Goal: Transaction & Acquisition: Purchase product/service

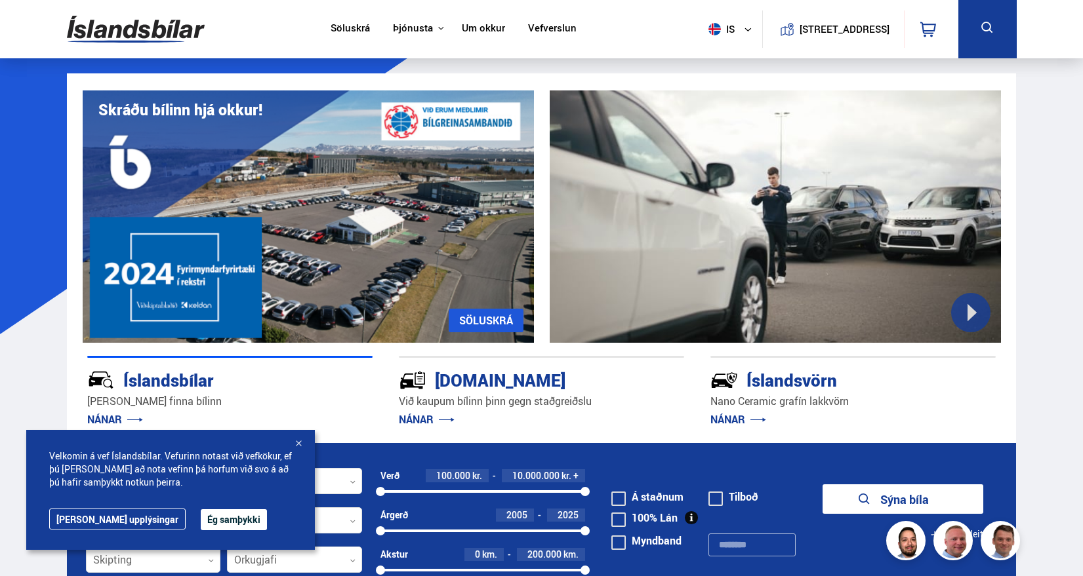
click at [296, 442] on div at bounding box center [298, 444] width 13 height 13
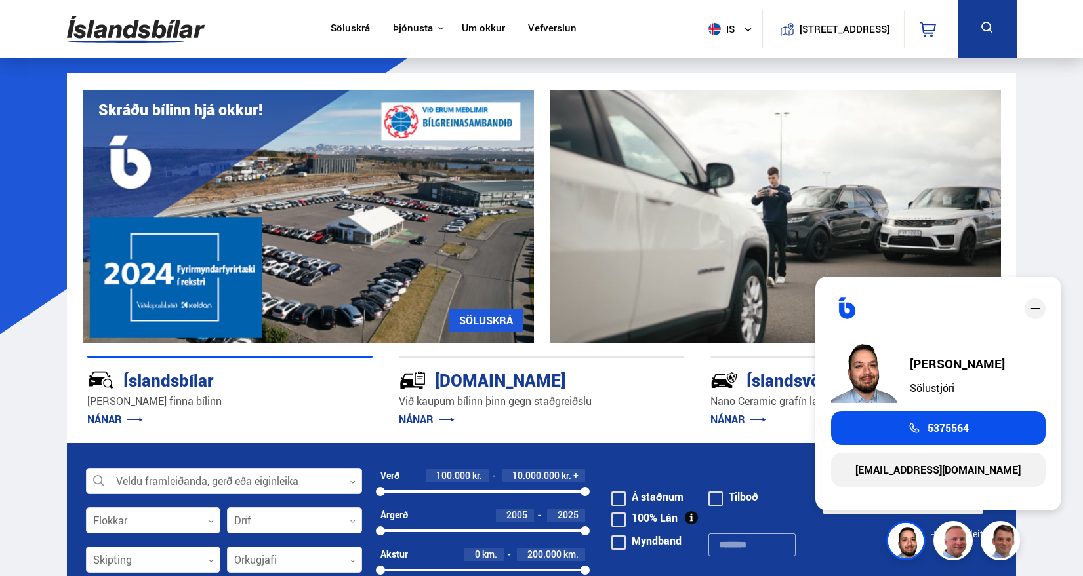
click at [1039, 304] on icon "close" at bounding box center [1035, 309] width 16 height 16
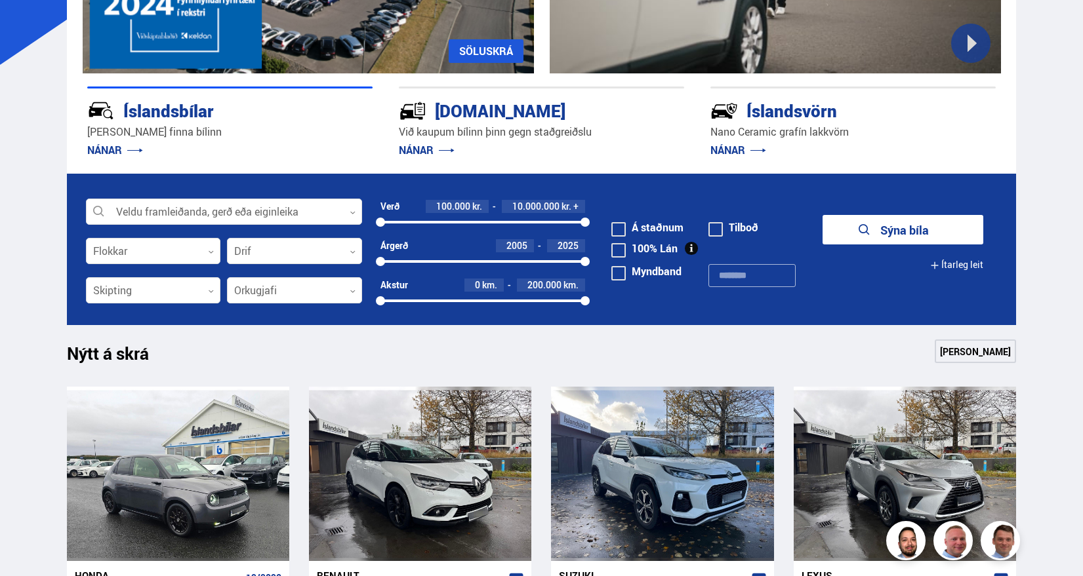
scroll to position [262, 0]
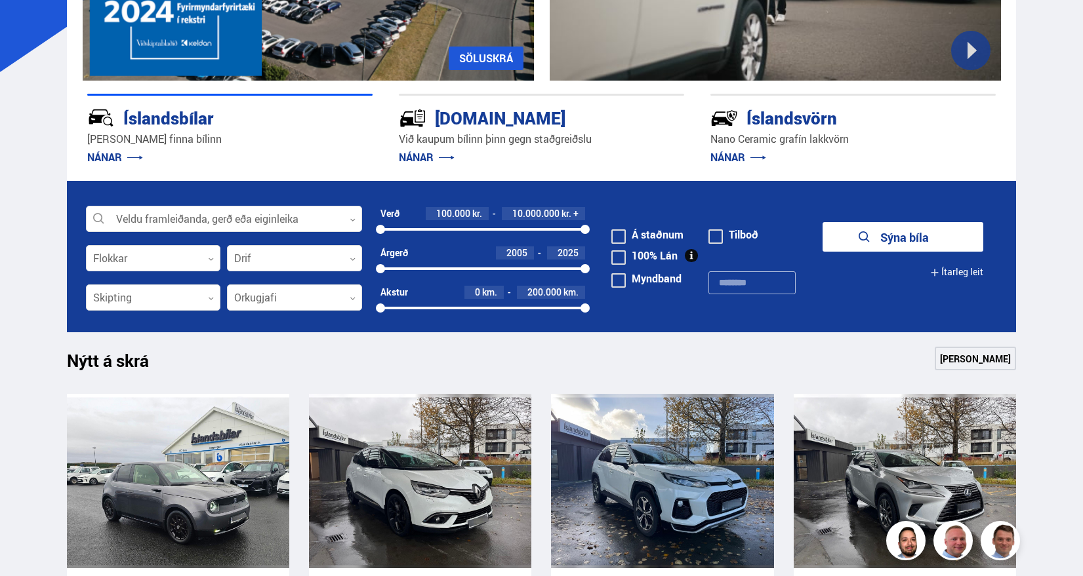
click at [953, 273] on button "Ítarleg leit" at bounding box center [956, 273] width 53 height 30
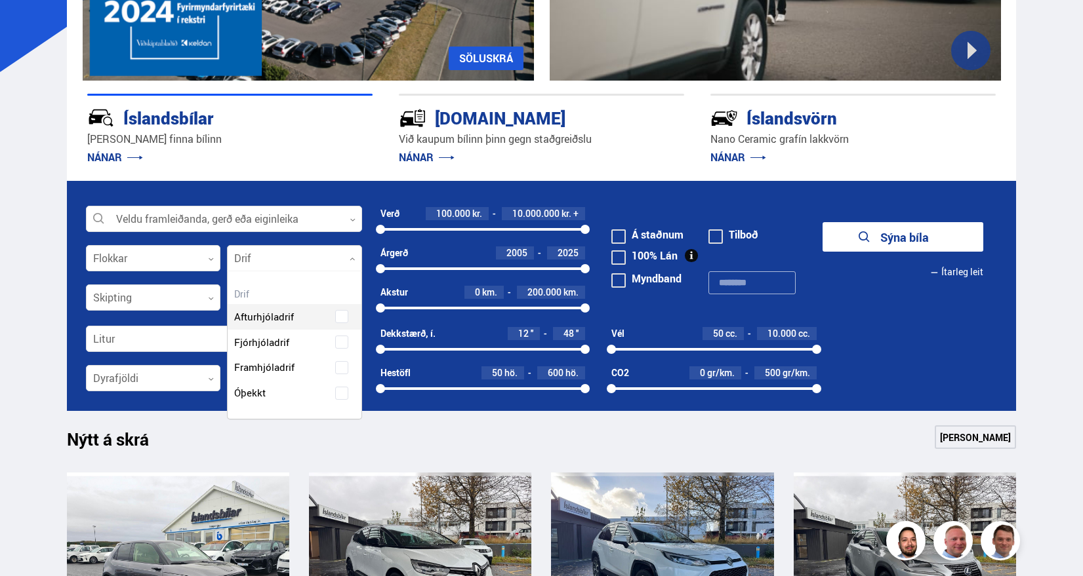
click at [237, 260] on div at bounding box center [294, 259] width 135 height 26
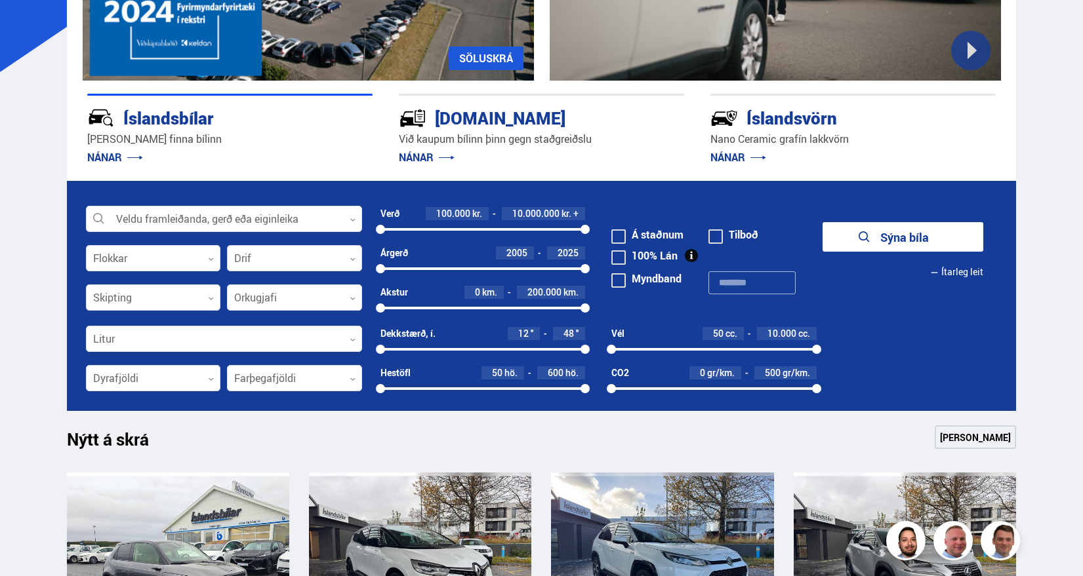
click at [288, 259] on div at bounding box center [294, 259] width 135 height 26
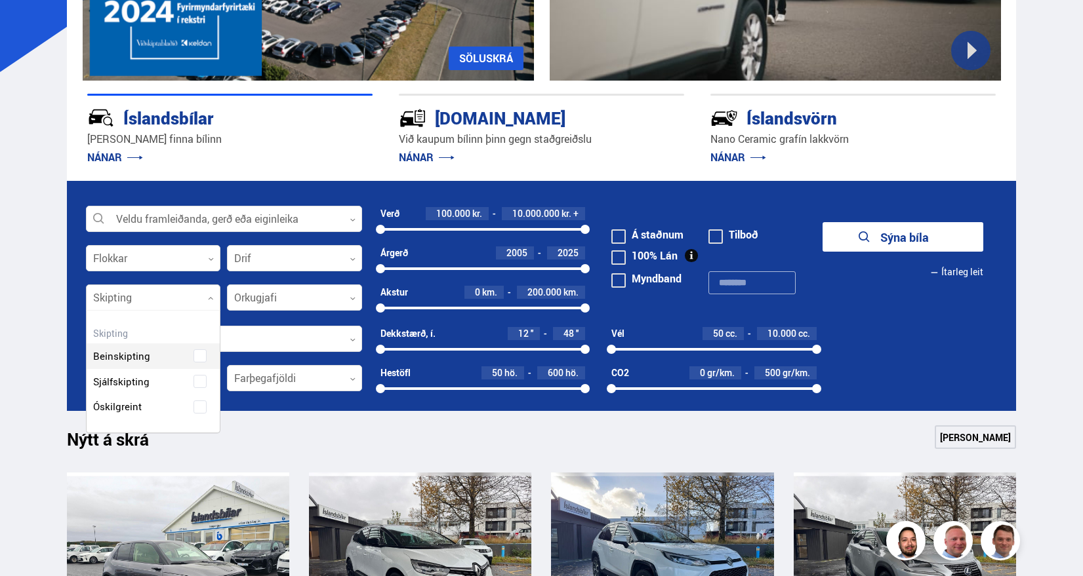
click at [170, 301] on div at bounding box center [153, 298] width 135 height 26
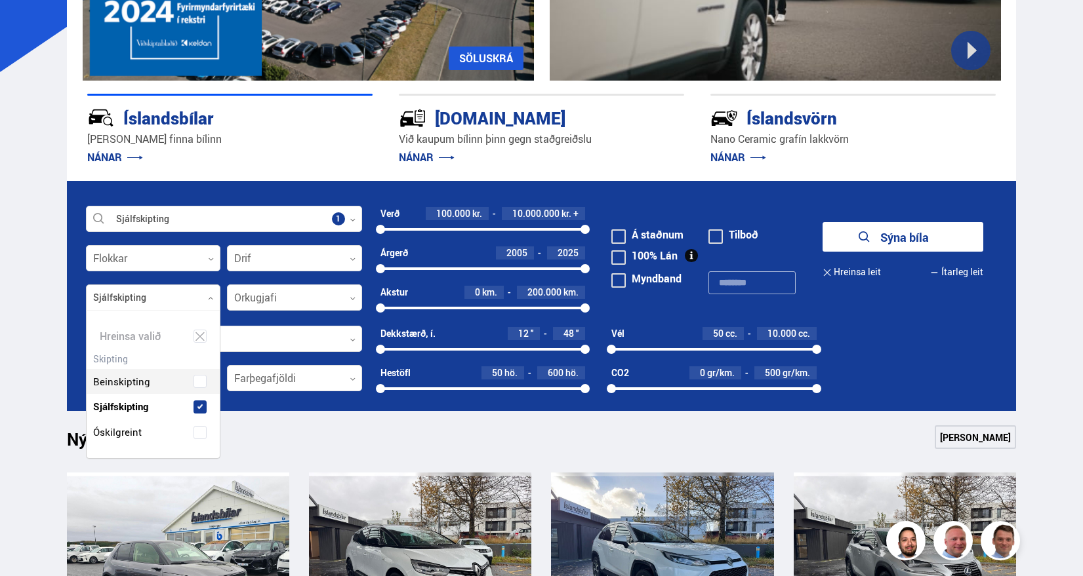
drag, startPoint x: 204, startPoint y: 381, endPoint x: 131, endPoint y: 353, distance: 77.8
click at [203, 381] on div "Beinskipting Sjálfskipting Óskilgreint" at bounding box center [154, 397] width 134 height 96
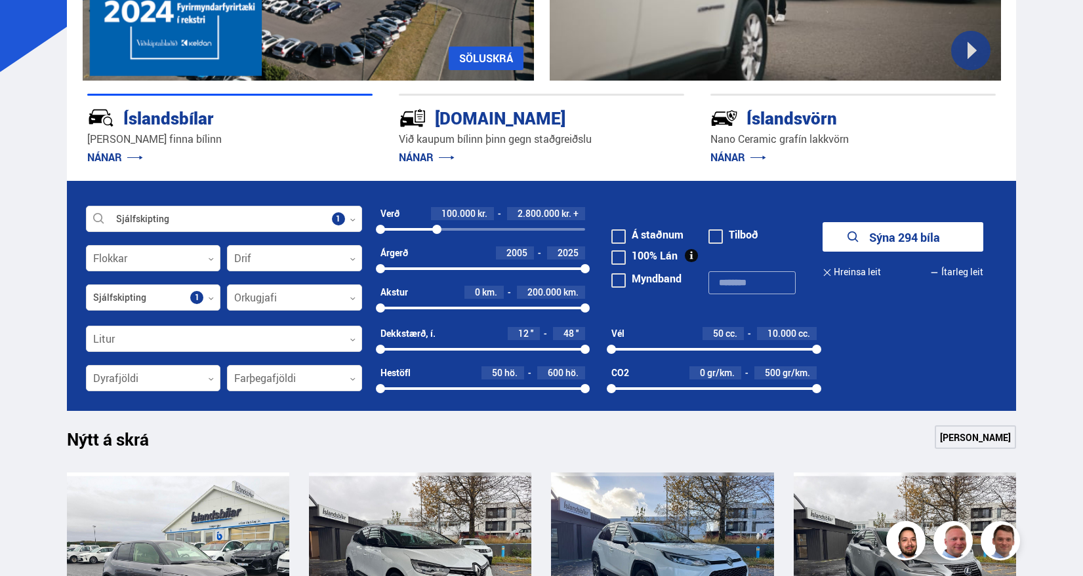
drag, startPoint x: 584, startPoint y: 227, endPoint x: 437, endPoint y: 228, distance: 146.9
click at [437, 228] on div at bounding box center [436, 229] width 9 height 9
drag, startPoint x: 378, startPoint y: 268, endPoint x: 498, endPoint y: 268, distance: 120.0
click at [498, 268] on div at bounding box center [498, 268] width 9 height 9
click at [879, 234] on button "Sýna 39 bíla" at bounding box center [902, 237] width 161 height 30
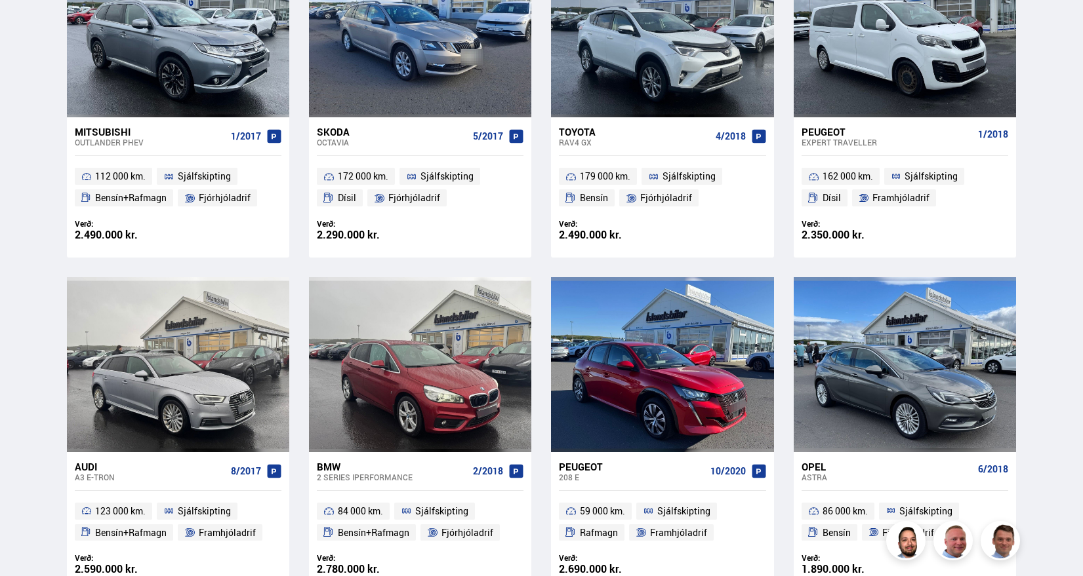
scroll to position [1836, 0]
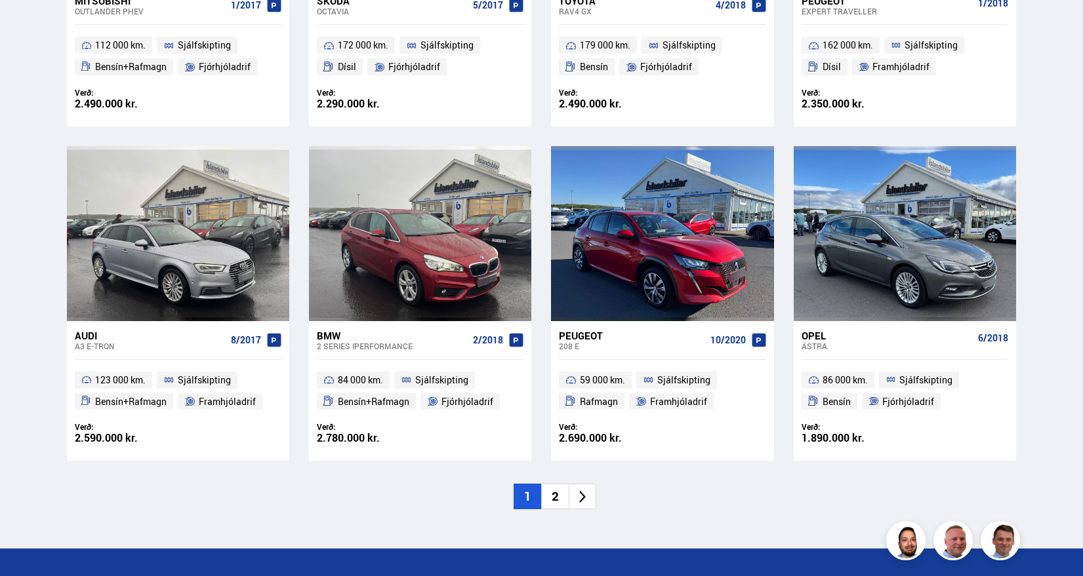
click at [551, 504] on li "2" at bounding box center [555, 497] width 28 height 26
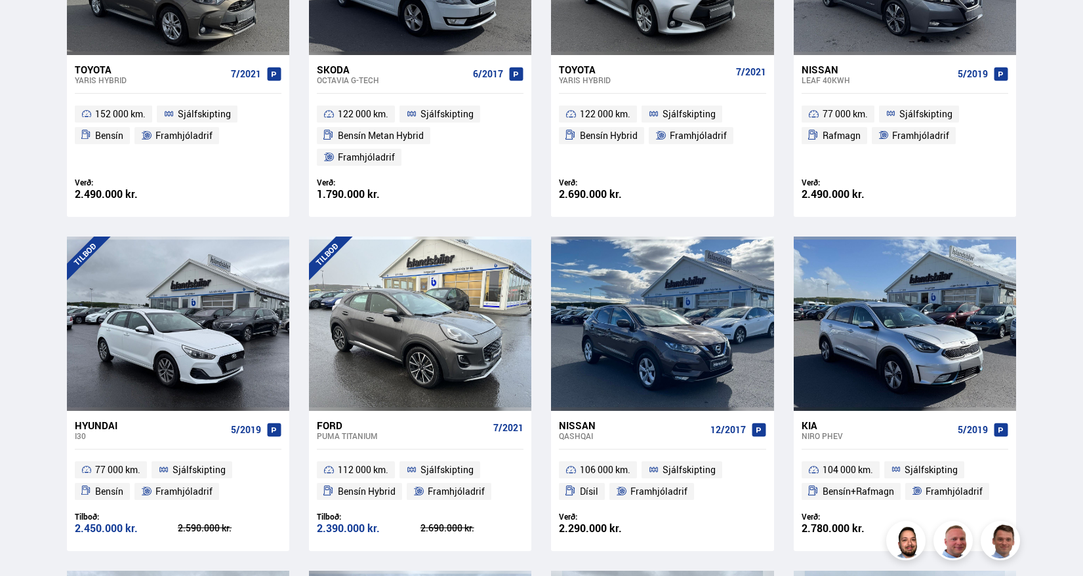
scroll to position [459, 0]
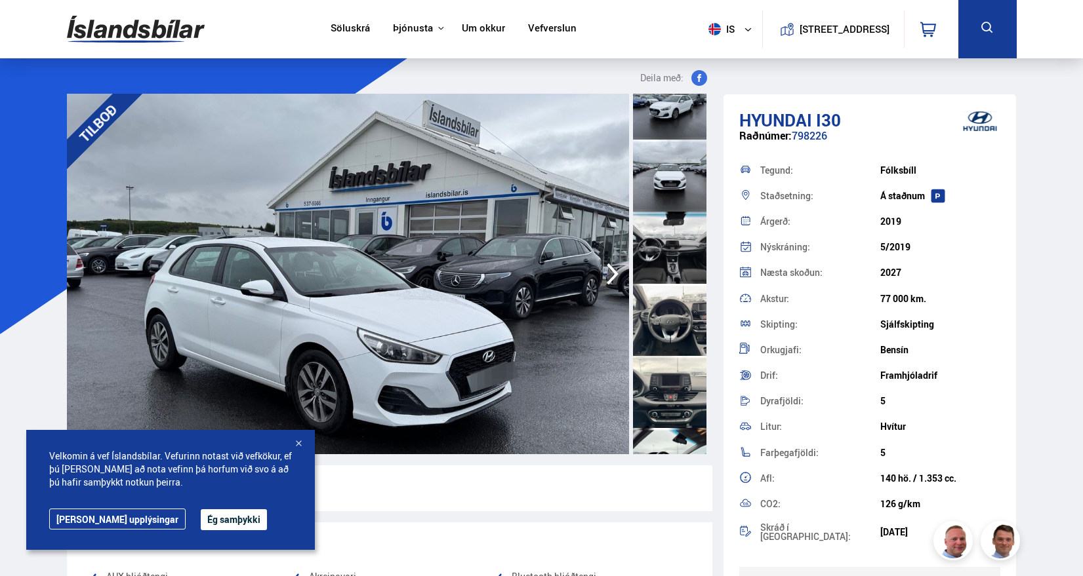
scroll to position [525, 0]
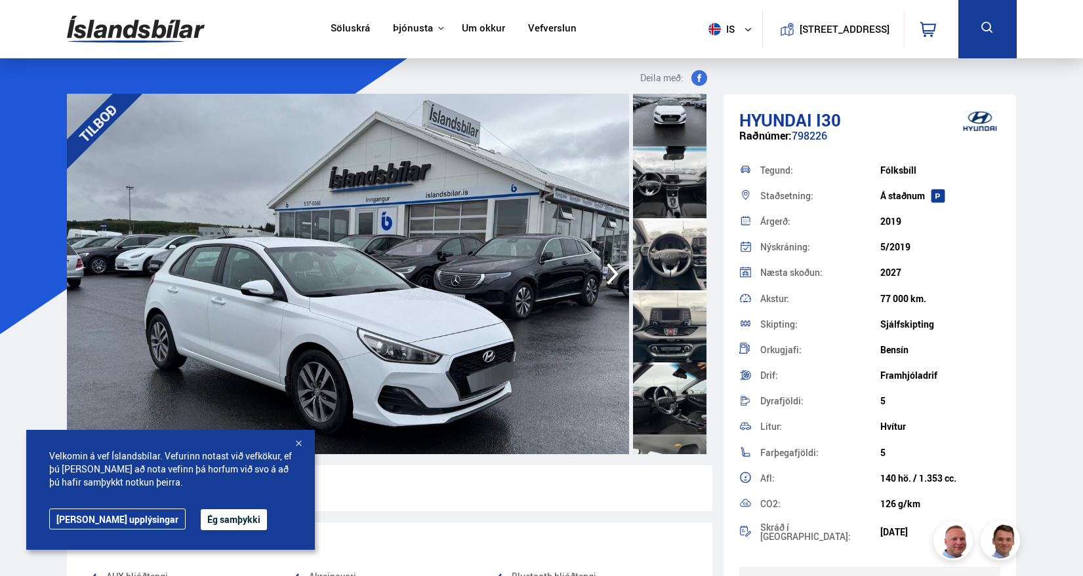
click at [654, 170] on div at bounding box center [669, 182] width 73 height 72
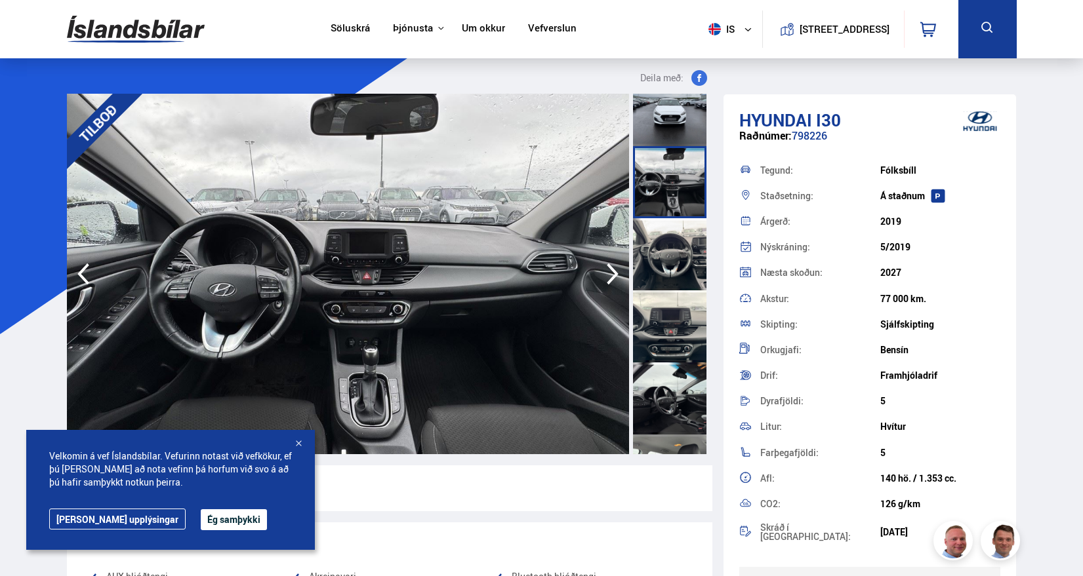
click at [651, 243] on div at bounding box center [669, 254] width 73 height 72
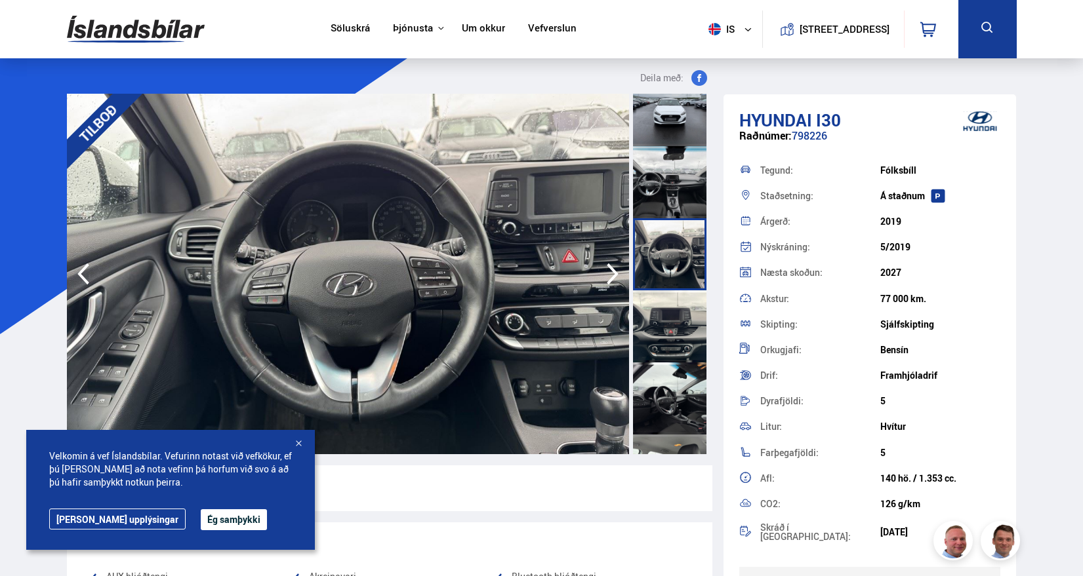
click at [656, 308] on div at bounding box center [669, 326] width 73 height 72
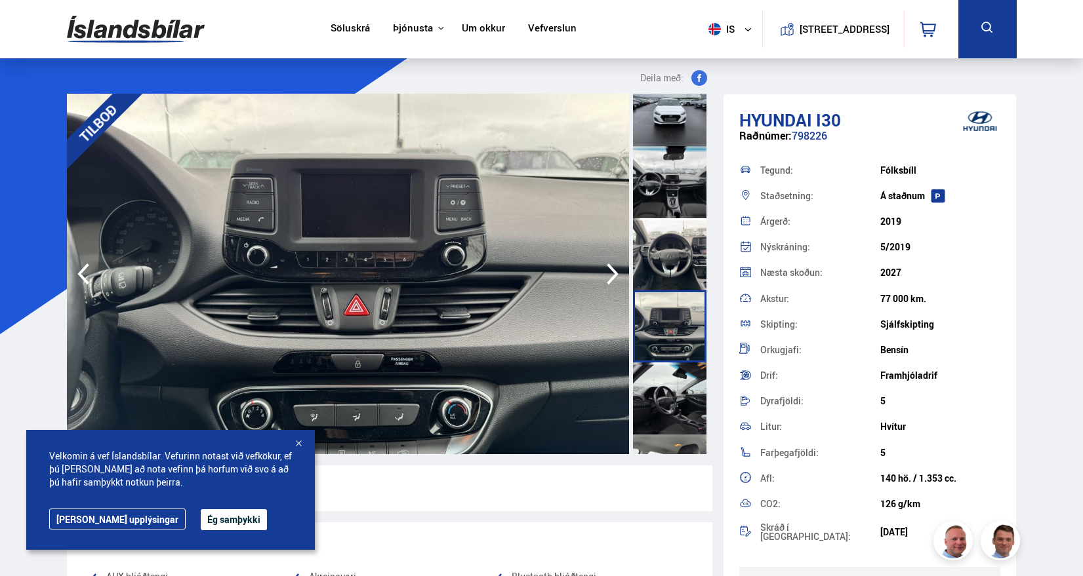
click at [668, 380] on div at bounding box center [669, 399] width 73 height 72
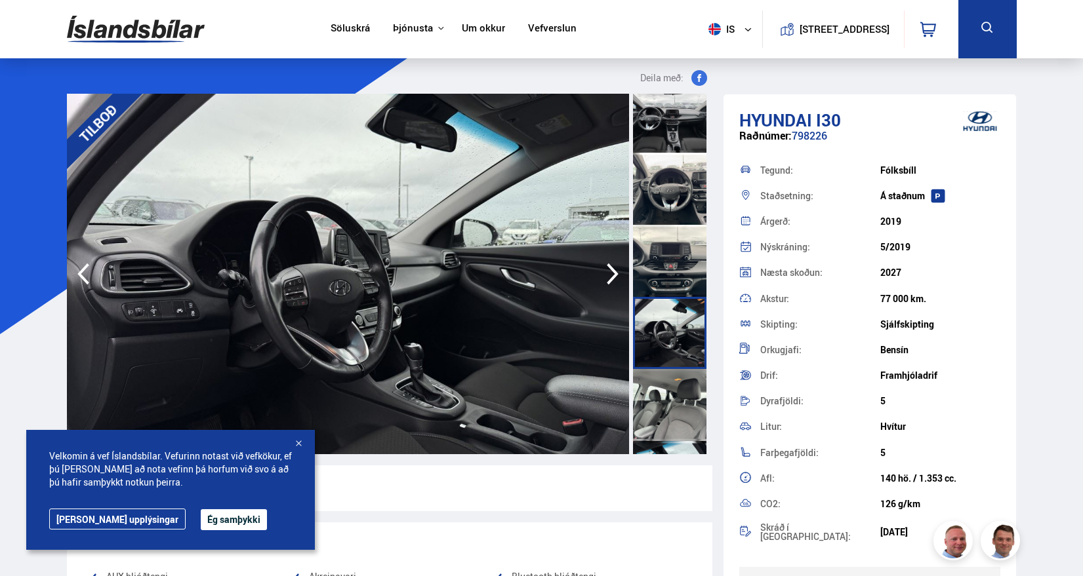
click at [668, 380] on div at bounding box center [669, 405] width 73 height 72
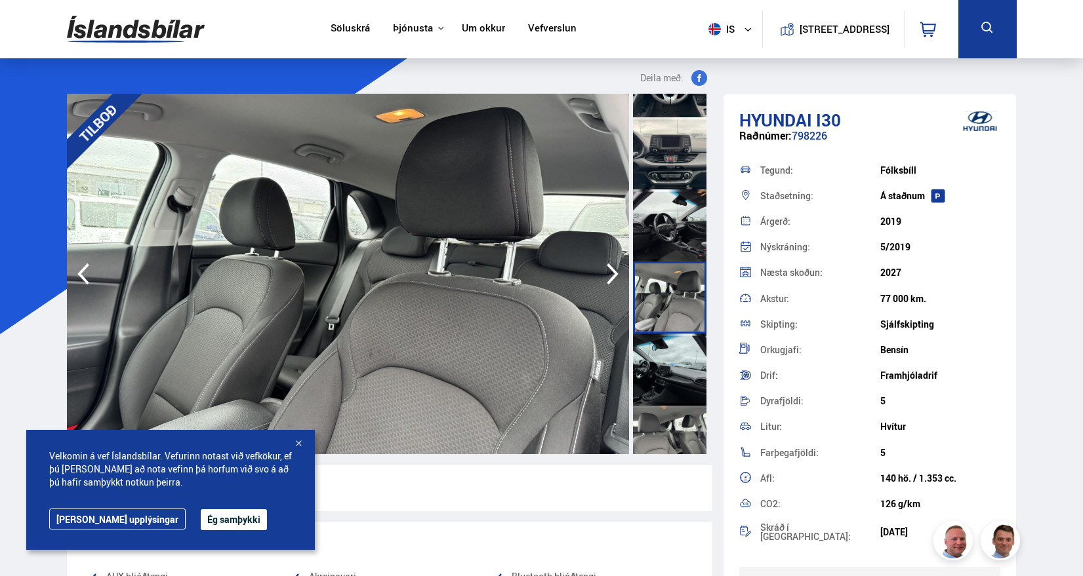
scroll to position [721, 0]
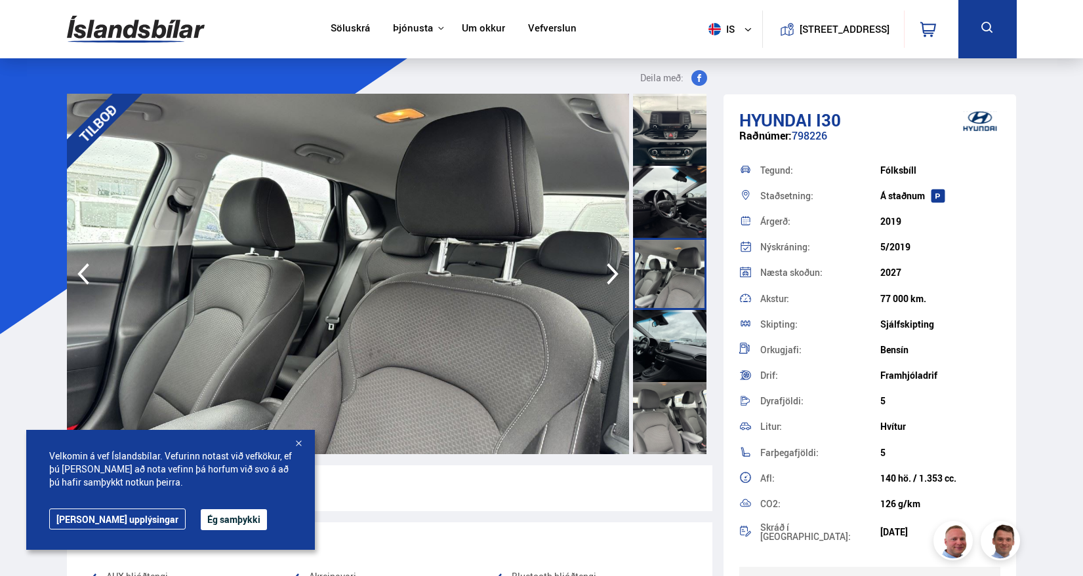
click at [668, 380] on div at bounding box center [669, 346] width 73 height 72
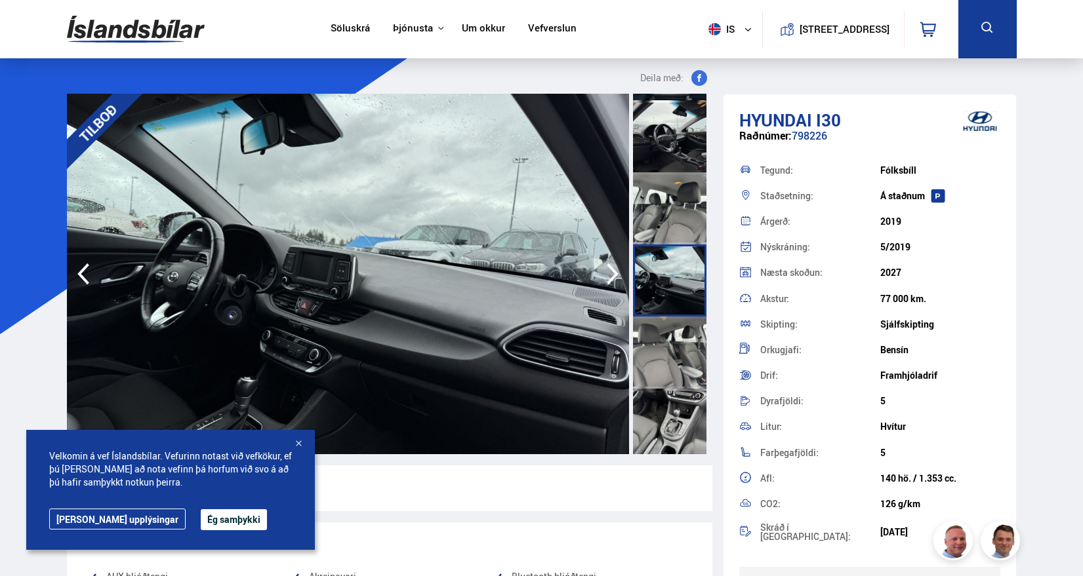
click at [668, 339] on div at bounding box center [669, 353] width 73 height 72
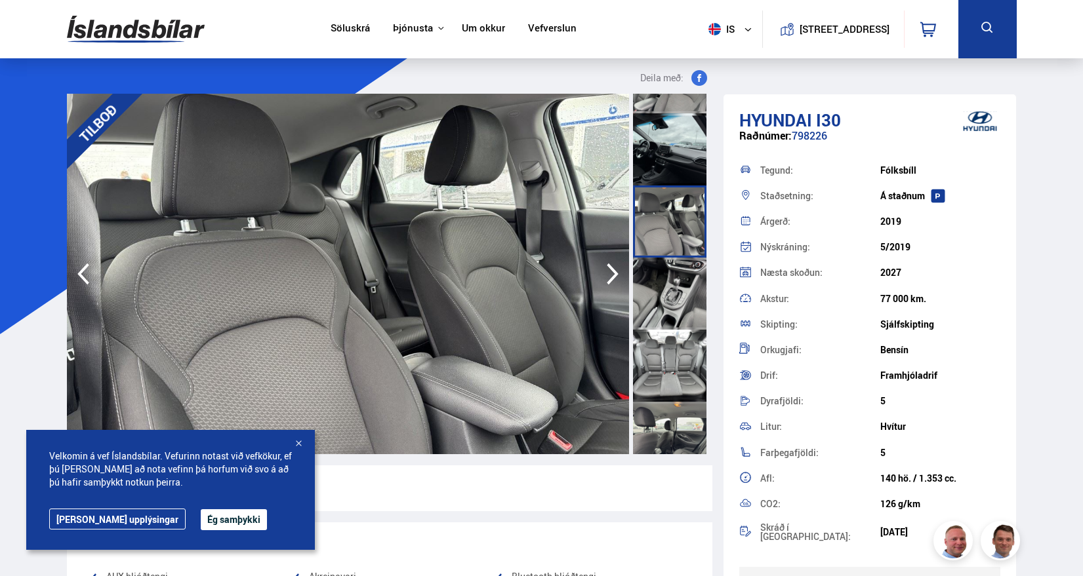
click at [668, 339] on div at bounding box center [669, 366] width 73 height 72
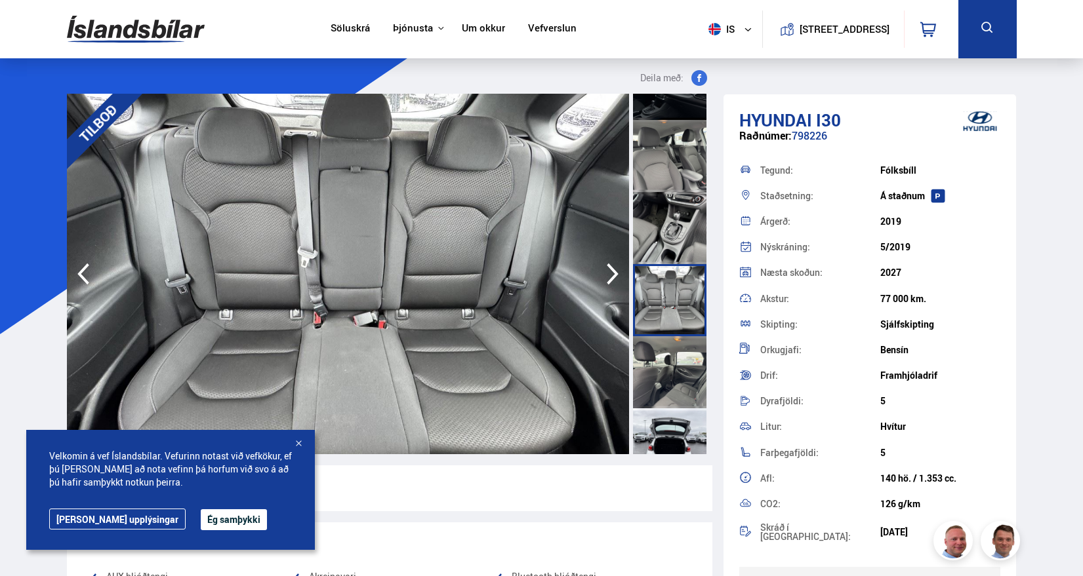
click at [668, 339] on div at bounding box center [669, 372] width 73 height 72
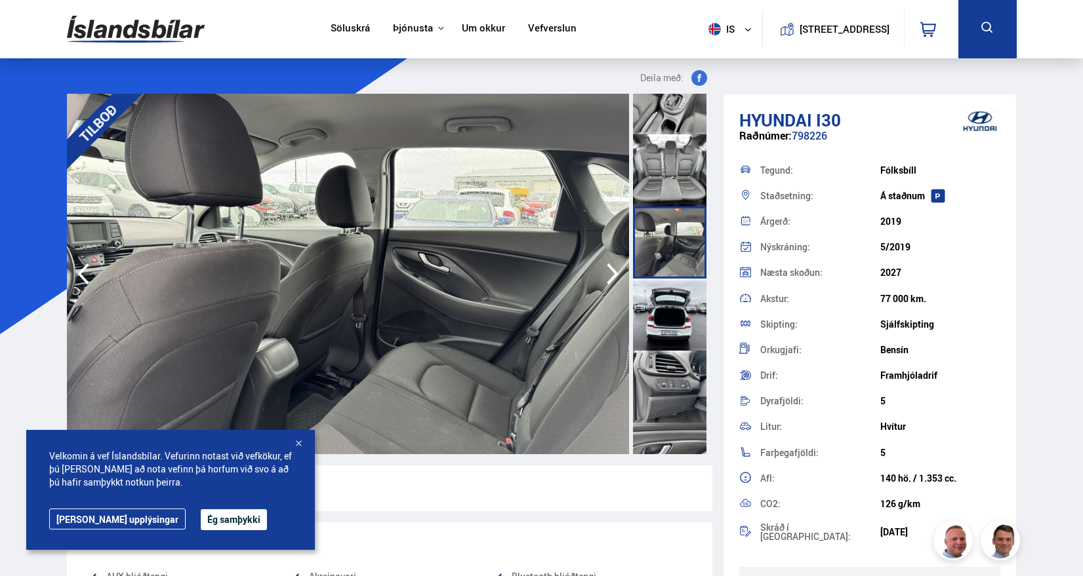
scroll to position [1115, 0]
click at [668, 339] on div at bounding box center [669, 313] width 73 height 72
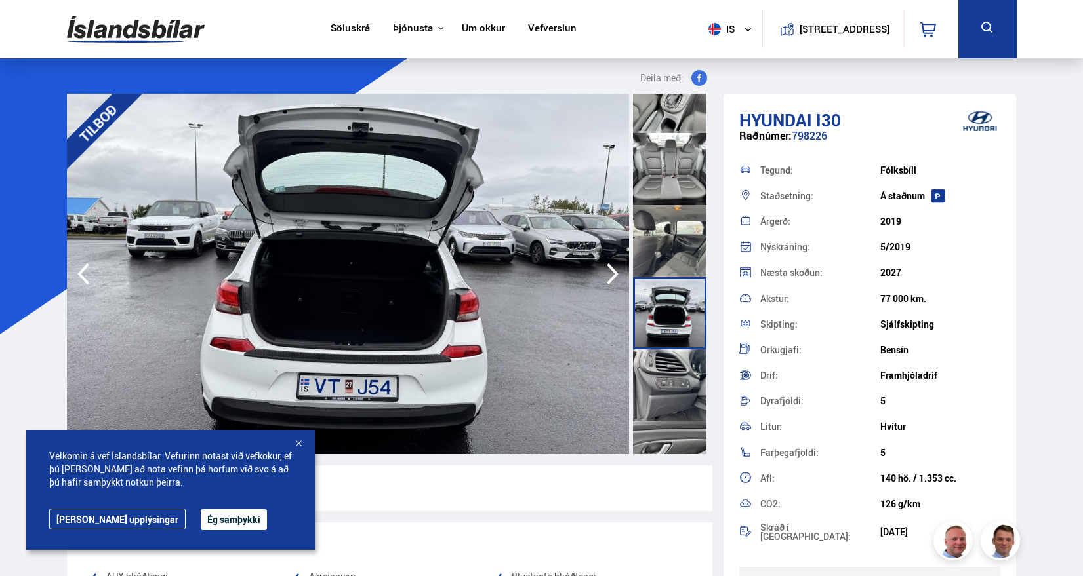
click at [669, 371] on div at bounding box center [669, 385] width 73 height 72
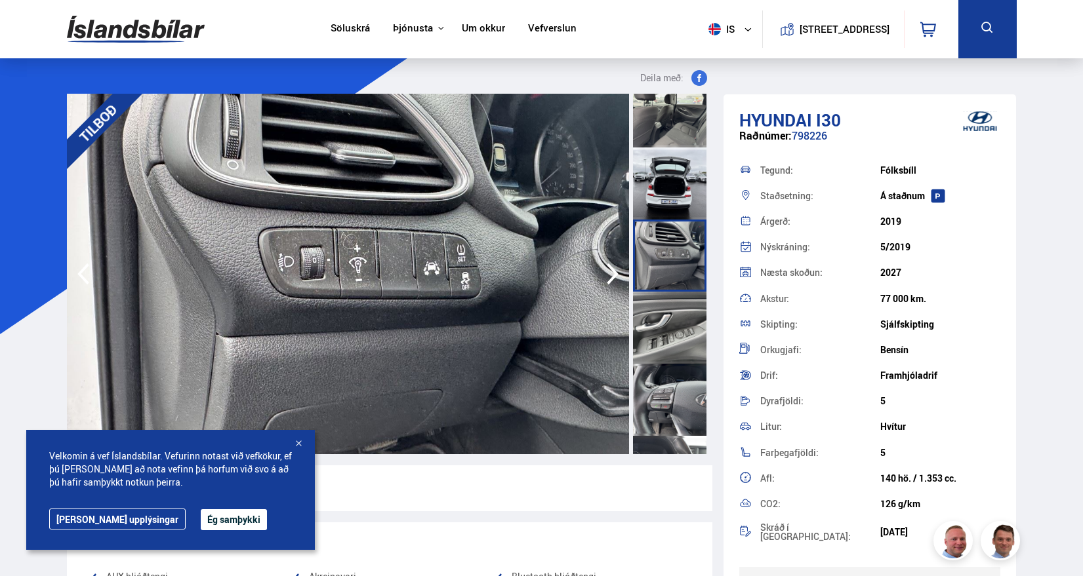
scroll to position [1246, 0]
click at [669, 342] on div at bounding box center [669, 326] width 73 height 72
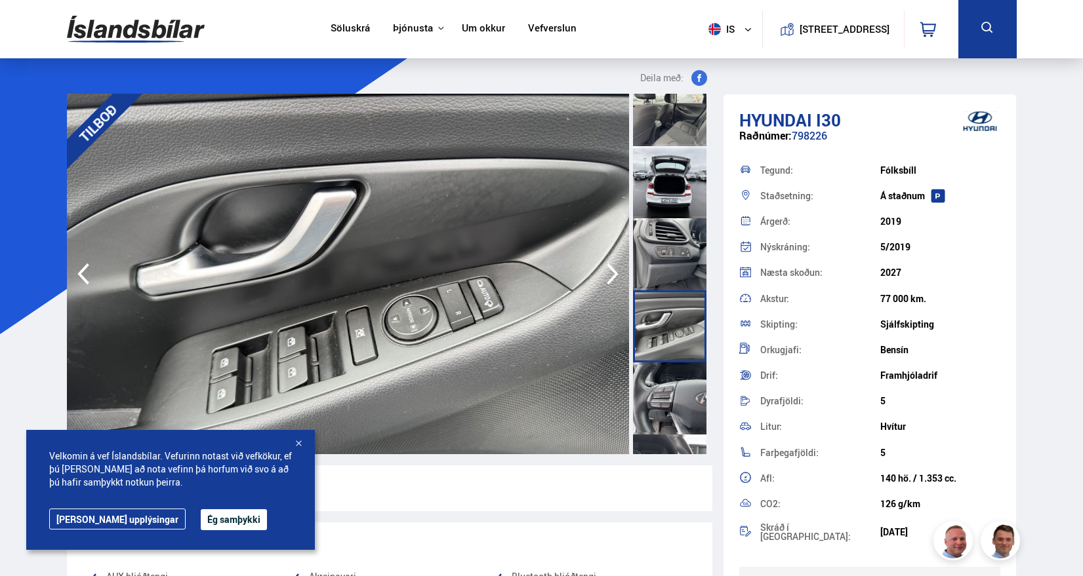
click at [665, 384] on div at bounding box center [669, 399] width 73 height 72
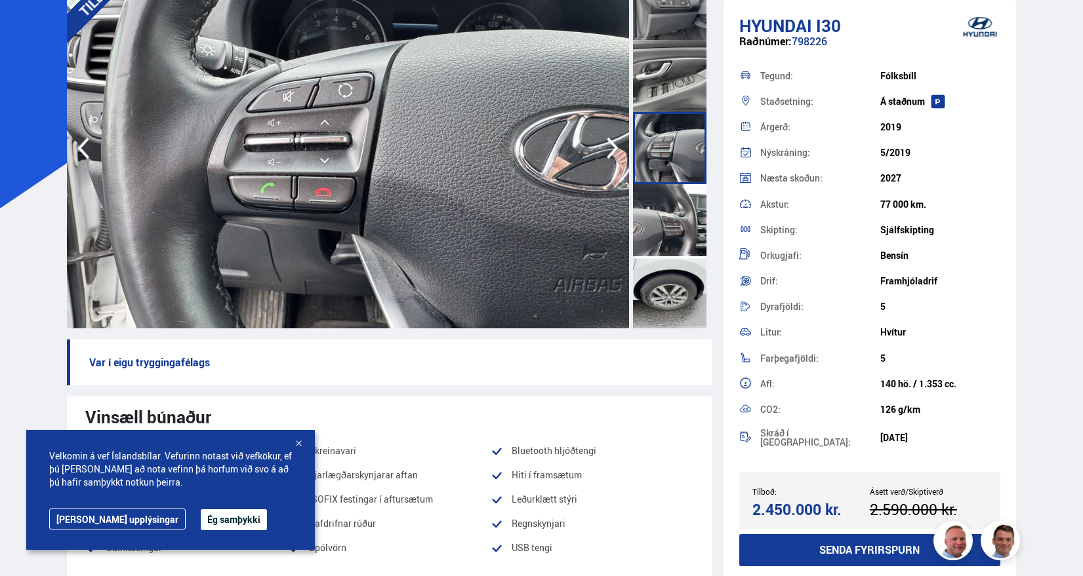
scroll to position [131, 0]
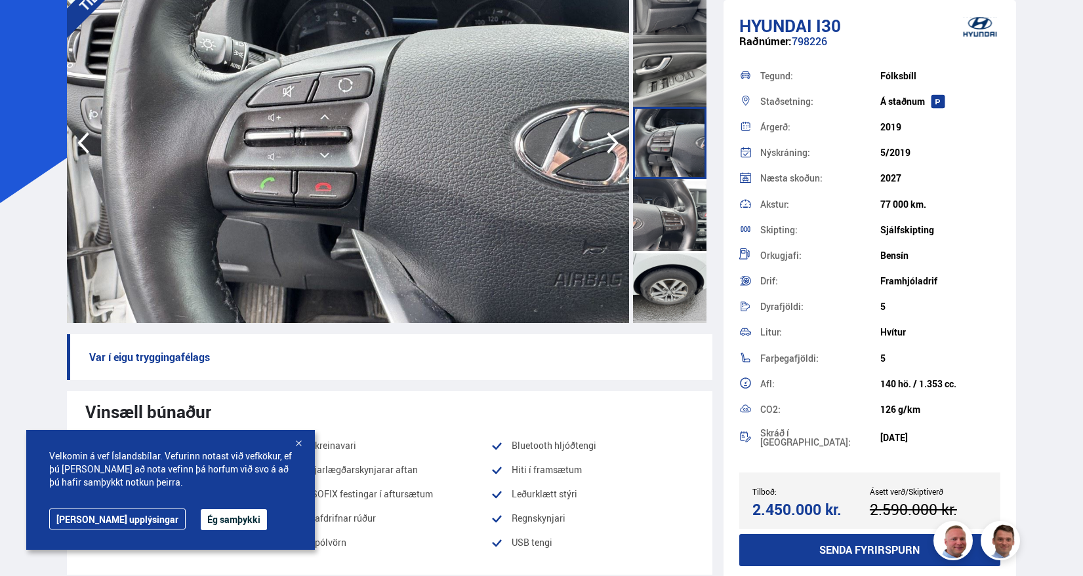
click at [677, 259] on div at bounding box center [669, 287] width 73 height 72
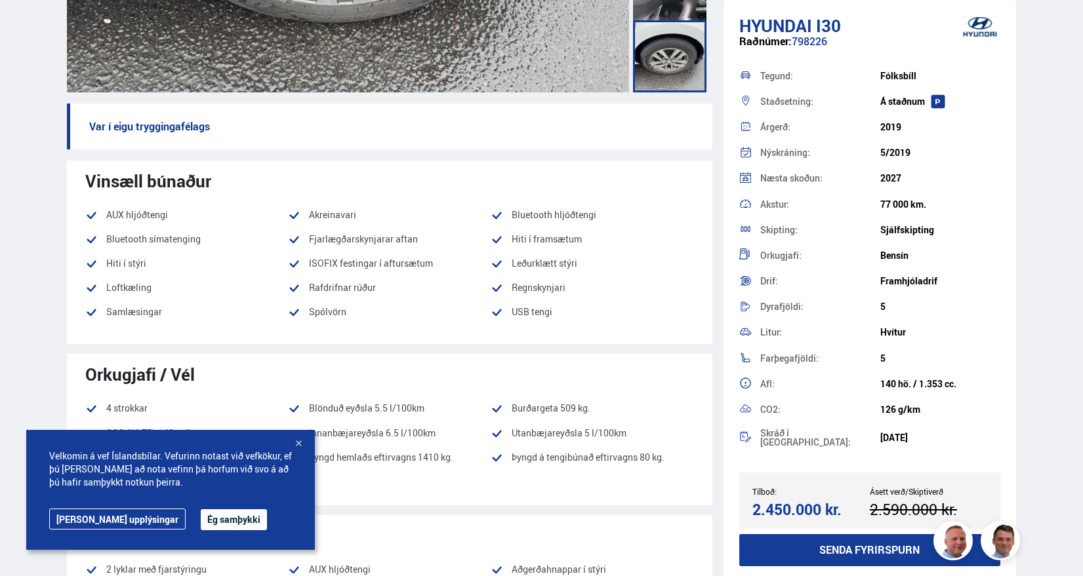
scroll to position [393, 0]
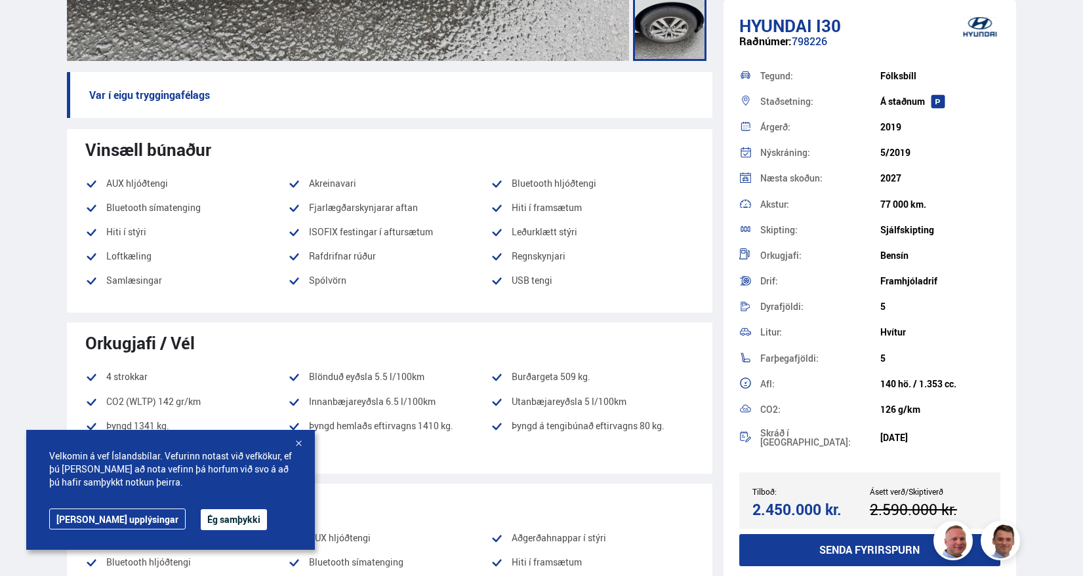
click at [304, 445] on div at bounding box center [298, 444] width 13 height 13
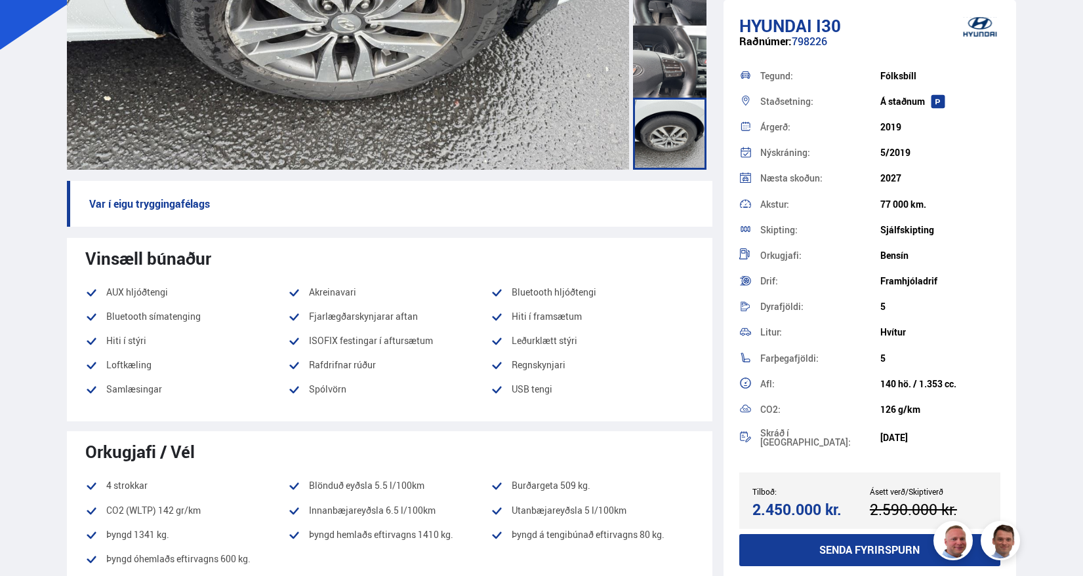
scroll to position [0, 0]
